Goal: Find specific page/section

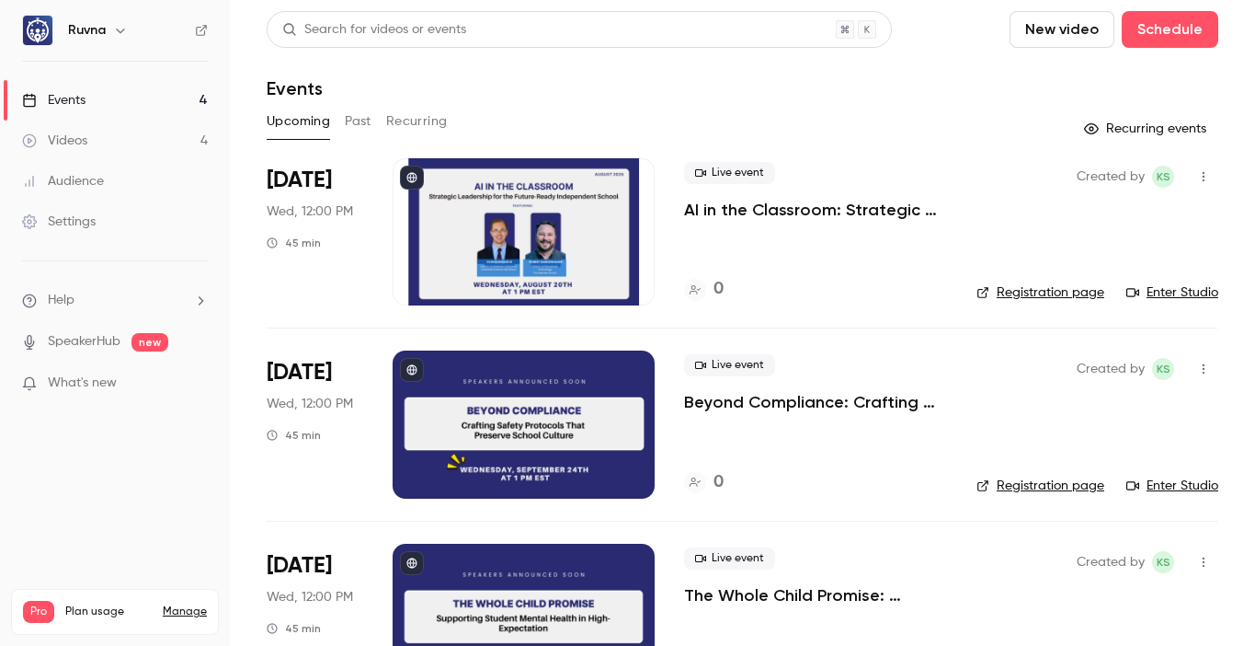
click at [815, 212] on p "AI in the Classroom: Strategic Leadership for the Future-Ready Independent Scho…" at bounding box center [815, 210] width 263 height 22
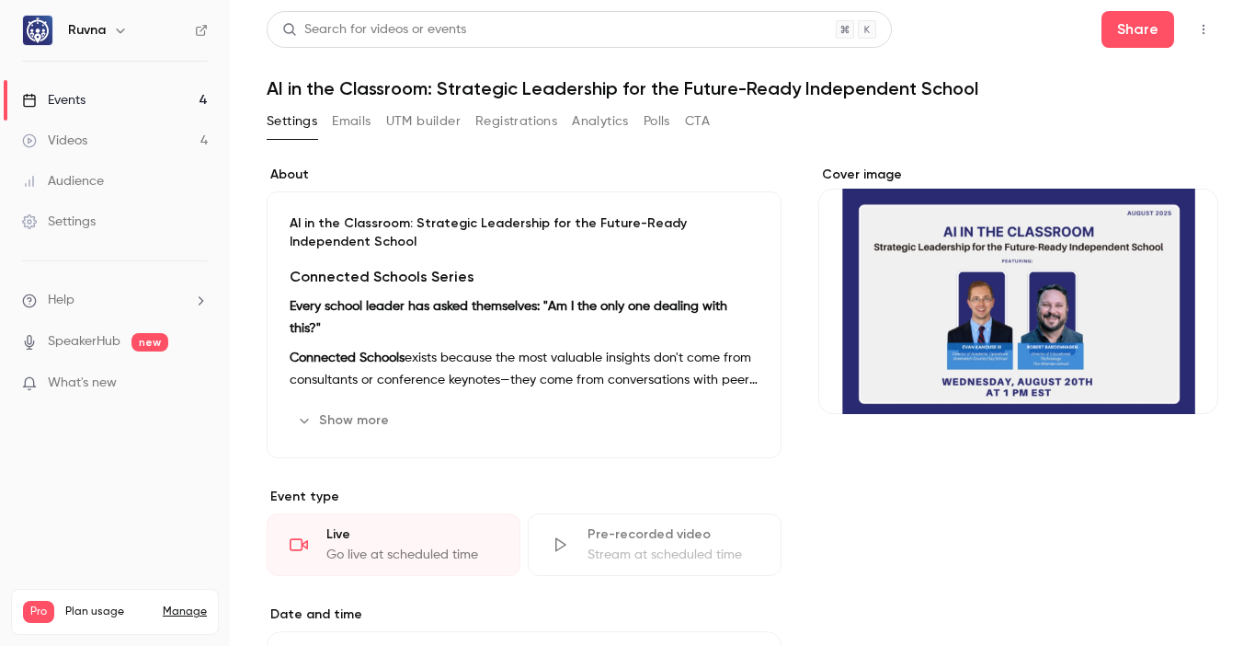
click at [430, 119] on button "UTM builder" at bounding box center [423, 121] width 75 height 29
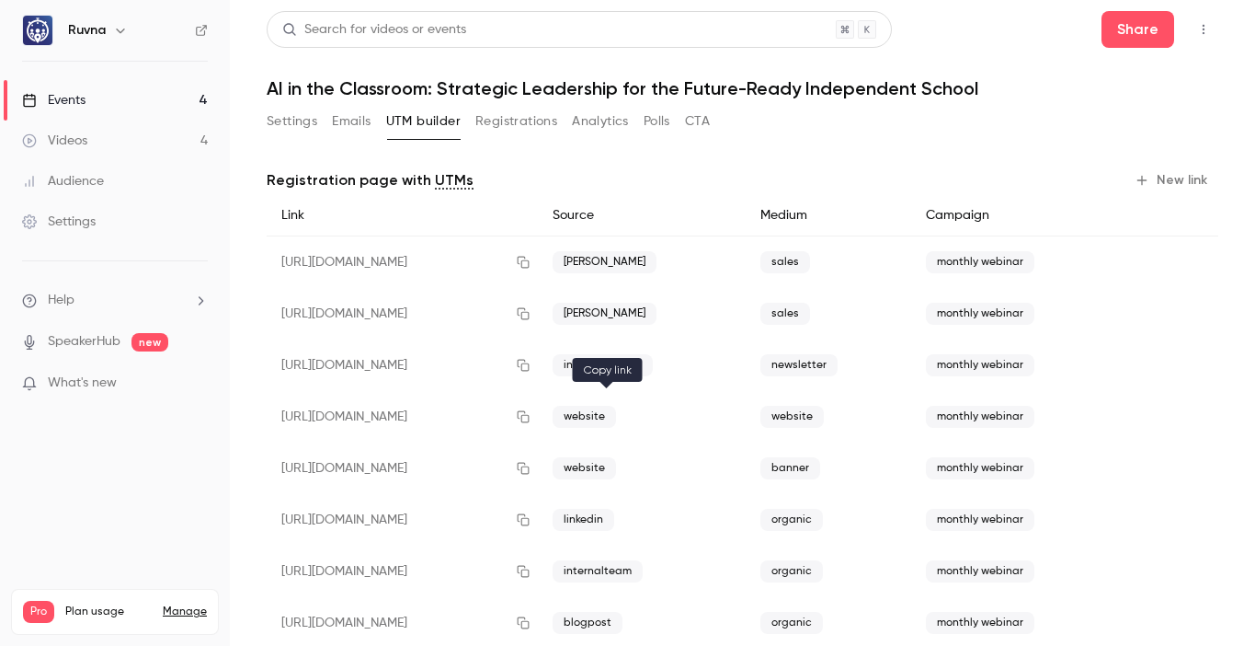
click at [531, 411] on icon "button" at bounding box center [523, 416] width 15 height 13
click at [531, 470] on icon "button" at bounding box center [523, 468] width 15 height 13
click at [531, 471] on icon "button" at bounding box center [523, 468] width 15 height 13
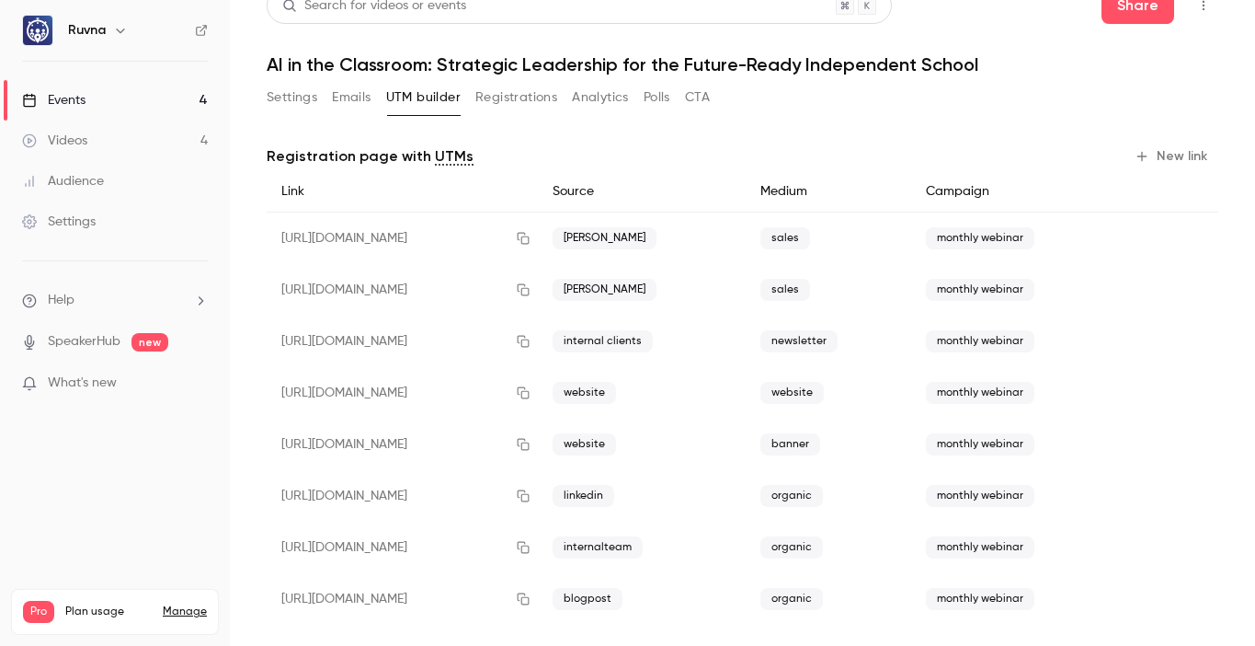
scroll to position [23, 0]
